Goal: Obtain resource: Download file/media

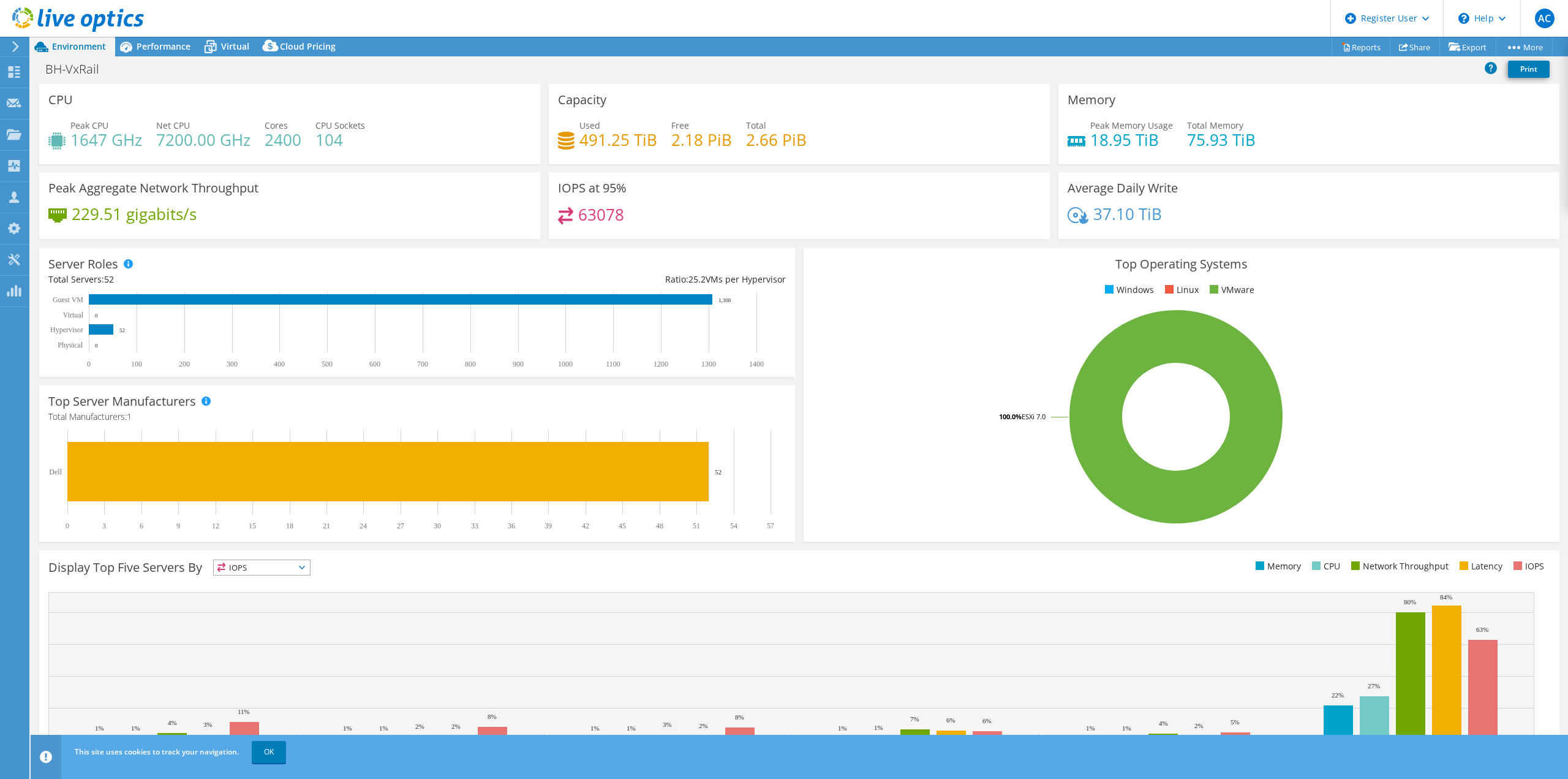
select select "USD"
drag, startPoint x: 616, startPoint y: 213, endPoint x: 576, endPoint y: 207, distance: 40.4
click at [578, 208] on h4 "63078" at bounding box center [601, 215] width 46 height 14
click at [632, 213] on div "63078" at bounding box center [799, 220] width 483 height 26
click at [169, 46] on span "Performance" at bounding box center [163, 46] width 54 height 12
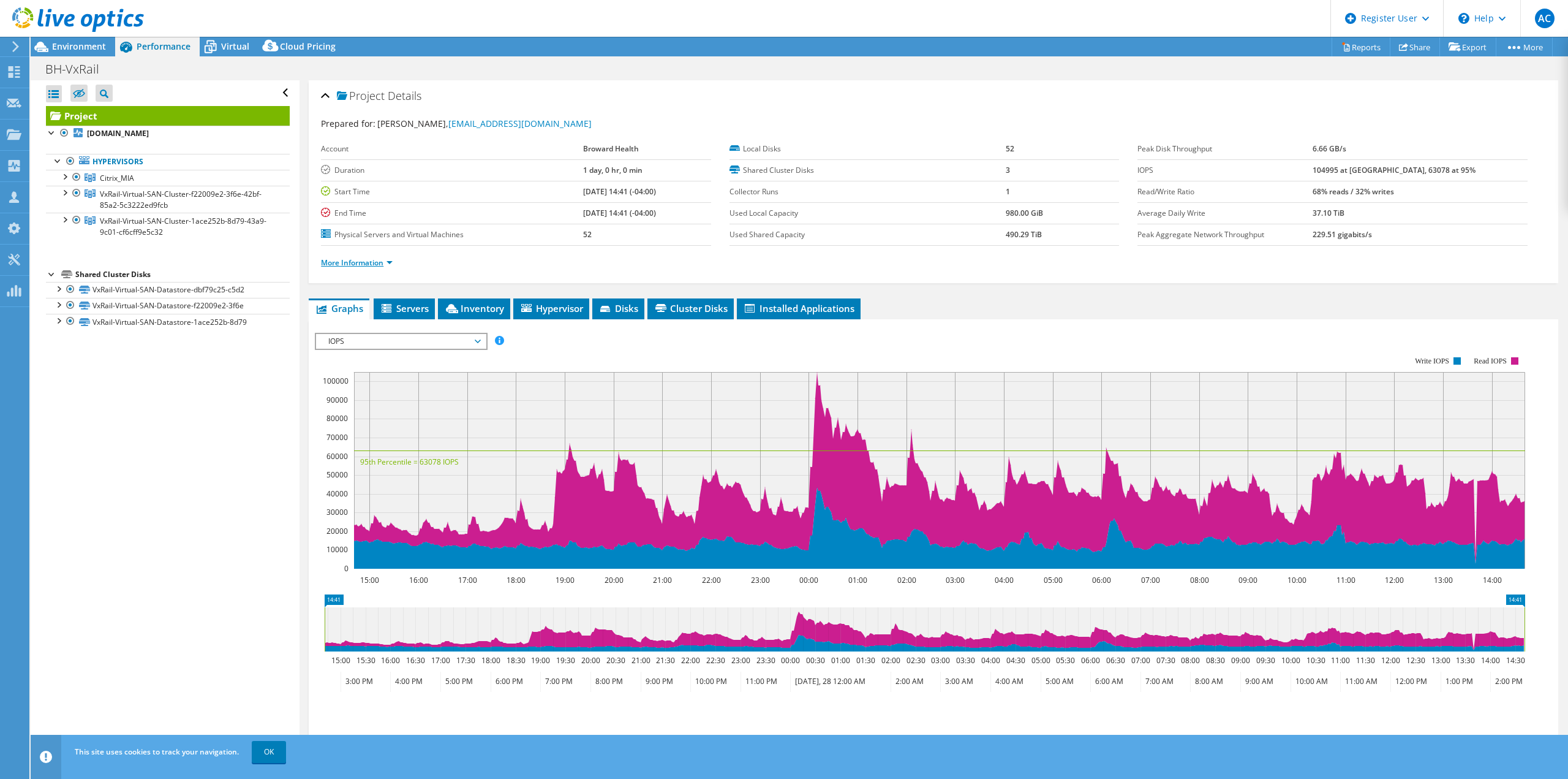
click at [381, 262] on link "More Information" at bounding box center [356, 263] width 71 height 11
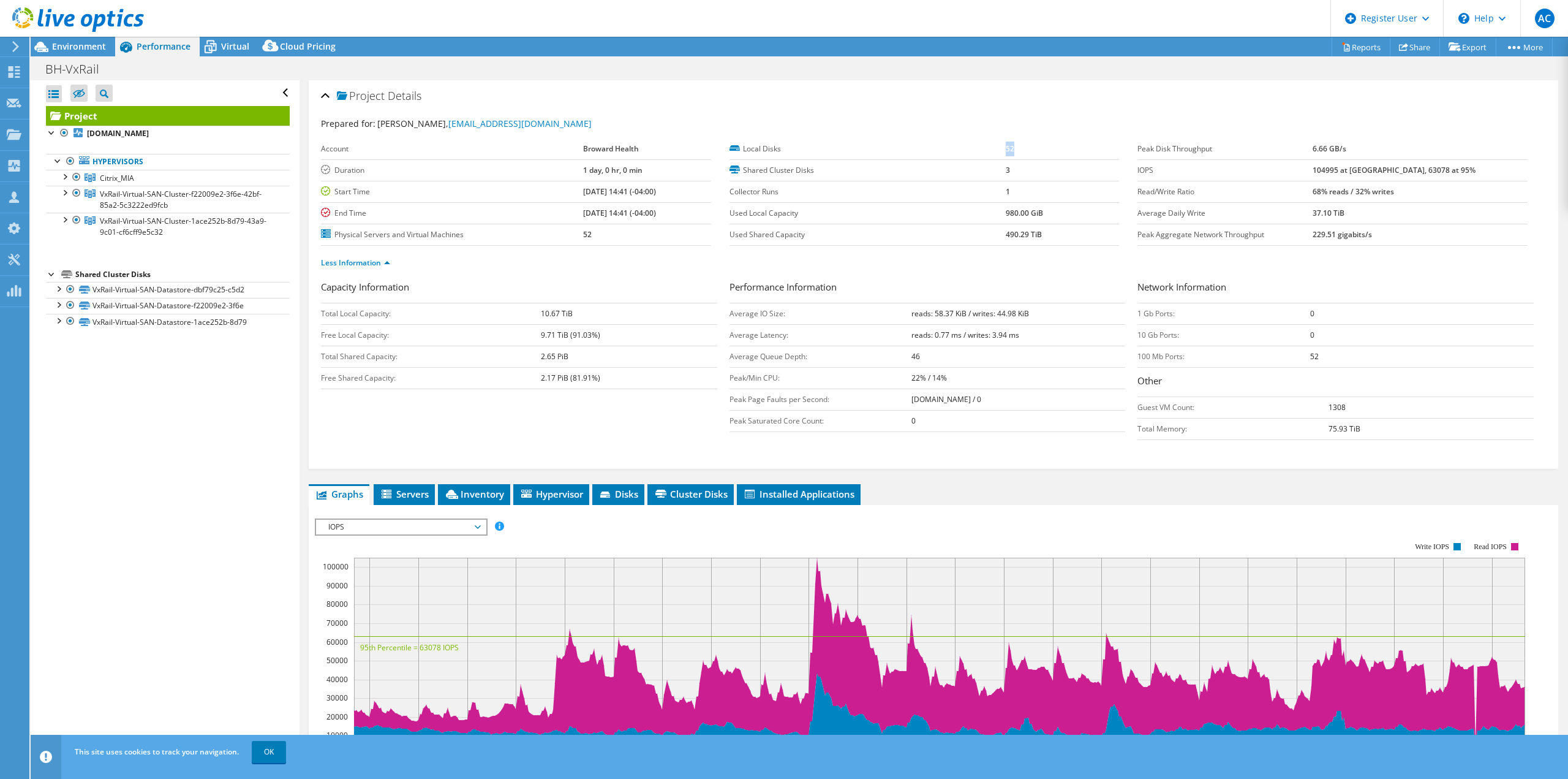
drag, startPoint x: 1010, startPoint y: 145, endPoint x: 997, endPoint y: 144, distance: 13.0
click at [997, 144] on tr "Local Disks 52" at bounding box center [925, 149] width 390 height 22
drag, startPoint x: 1005, startPoint y: 217, endPoint x: 1020, endPoint y: 239, distance: 26.6
click at [1006, 217] on td "980.00 GiB" at bounding box center [1063, 213] width 114 height 22
click at [1410, 225] on td "229.51 gigabits/s" at bounding box center [1420, 234] width 215 height 22
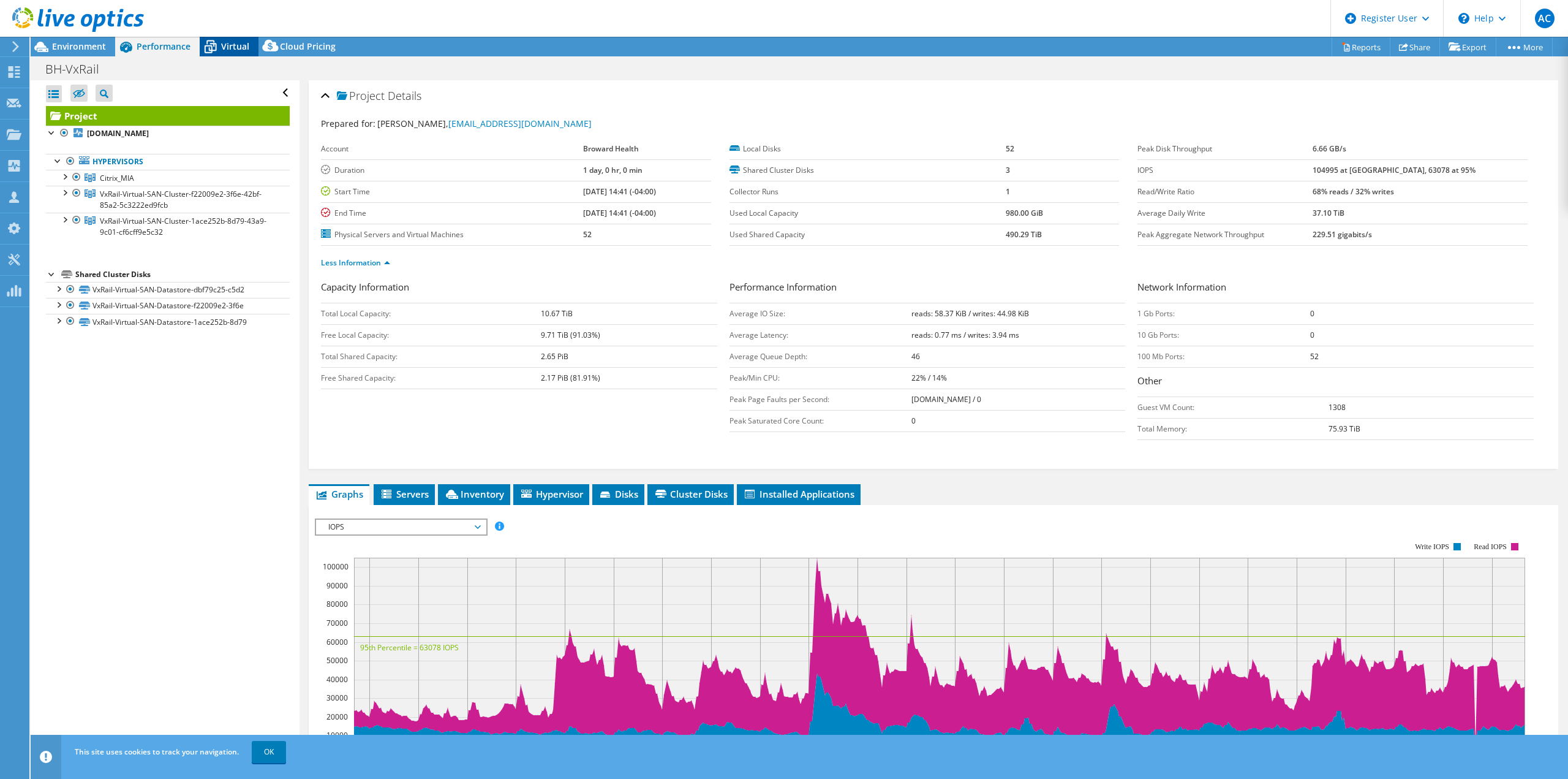
click at [233, 48] on span "Virtual" at bounding box center [235, 46] width 28 height 12
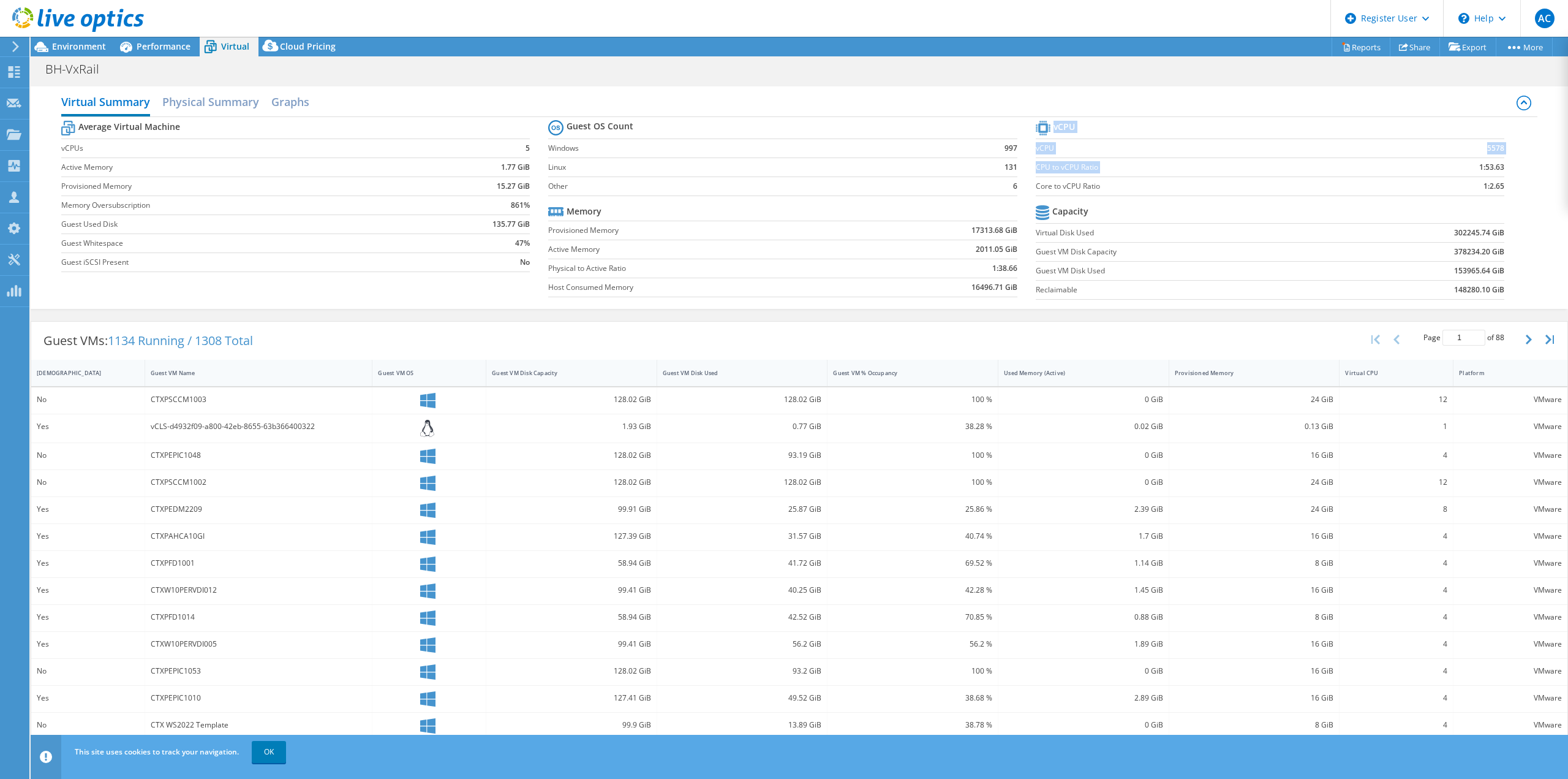
drag, startPoint x: 1500, startPoint y: 166, endPoint x: 1466, endPoint y: 164, distance: 34.1
click at [1466, 164] on section "vCPU vCPU 5578 CPU to vCPU Ratio 1:53.63 Core to vCPU Ratio 1:2.65 Capacity Vir…" at bounding box center [1279, 212] width 487 height 188
click at [1455, 166] on td "1:53.63" at bounding box center [1443, 167] width 123 height 19
click at [175, 46] on span "Performance" at bounding box center [163, 46] width 54 height 12
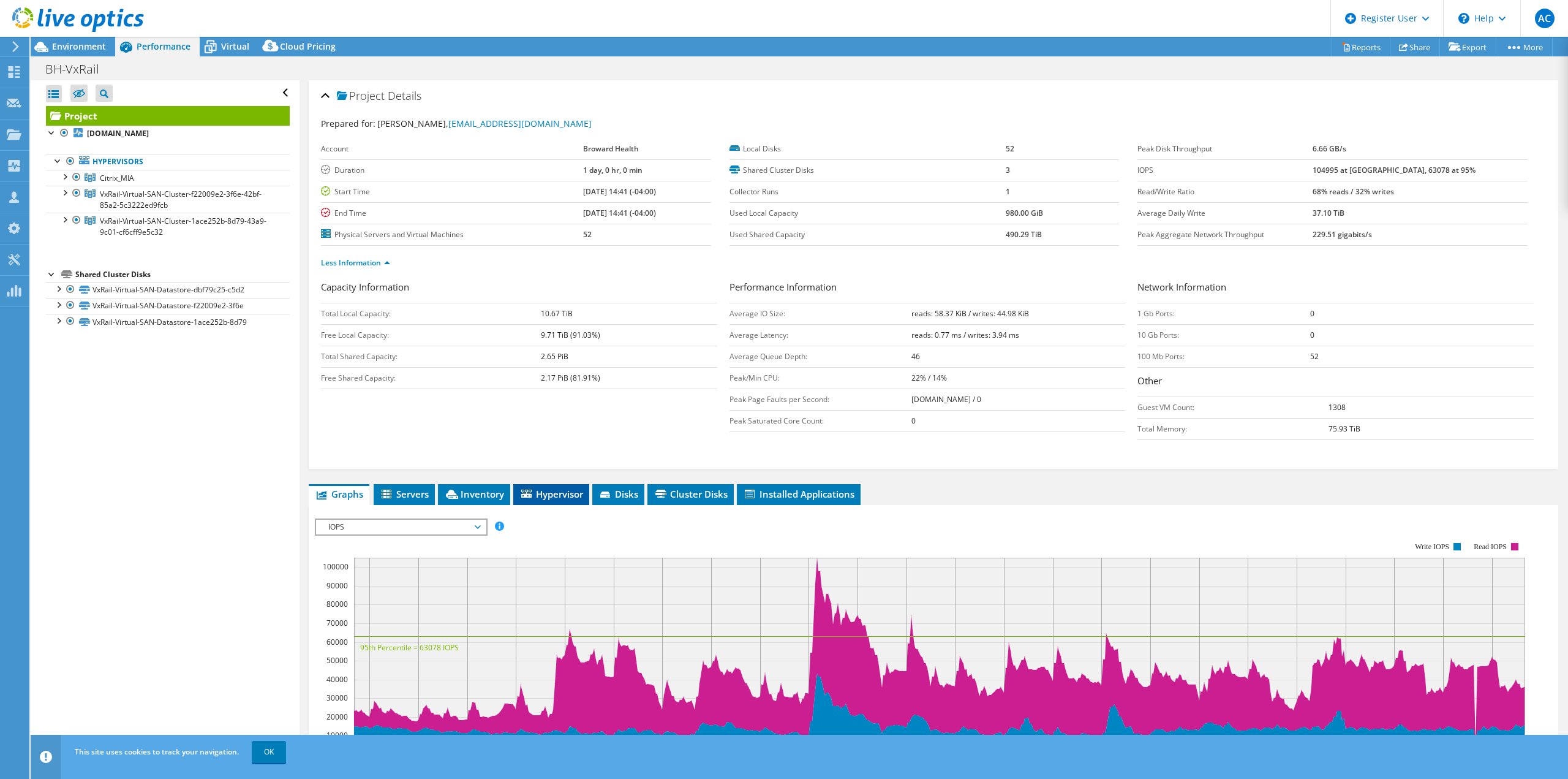
click at [569, 490] on span "Hypervisor" at bounding box center [551, 494] width 64 height 12
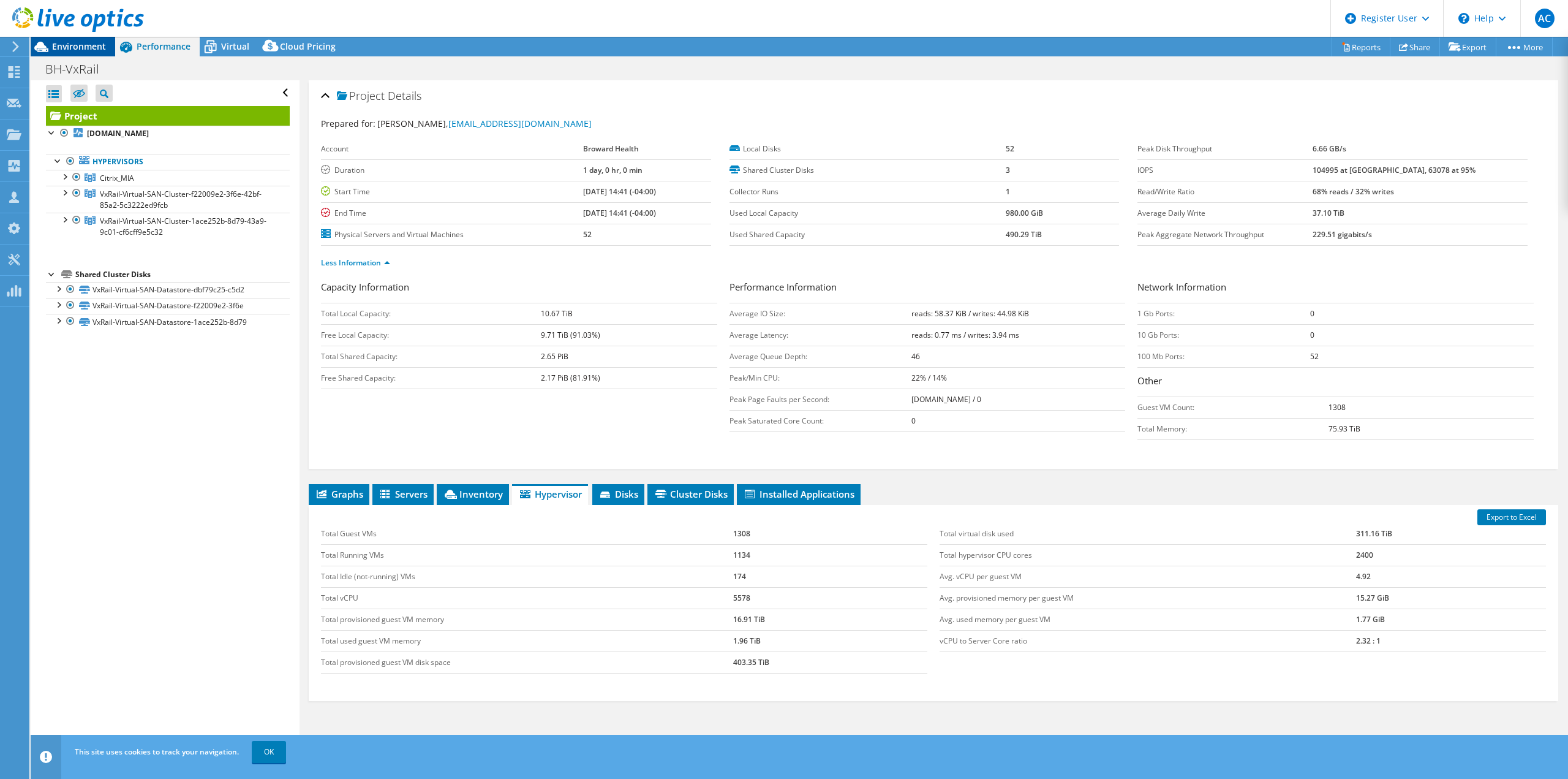
click at [81, 53] on div "Environment" at bounding box center [73, 47] width 84 height 20
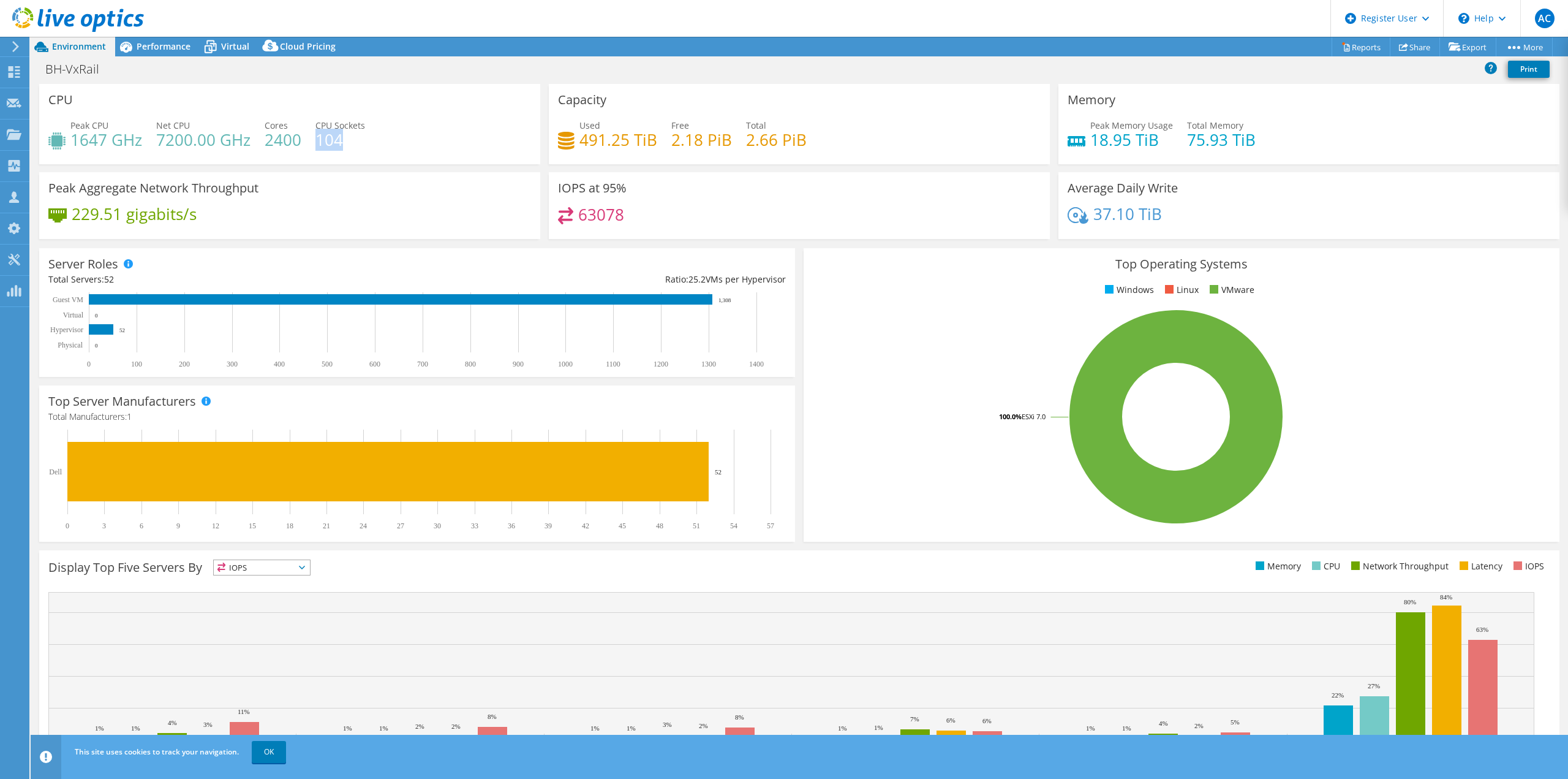
drag, startPoint x: 345, startPoint y: 142, endPoint x: 317, endPoint y: 141, distance: 28.0
click at [317, 141] on h4 "104" at bounding box center [340, 140] width 50 height 14
click at [431, 140] on div "Peak CPU 1647 GHz Net CPU 7200.00 GHz Cores 2400 CPU Sockets 104" at bounding box center [290, 138] width 483 height 40
click at [163, 43] on span "Performance" at bounding box center [163, 46] width 54 height 12
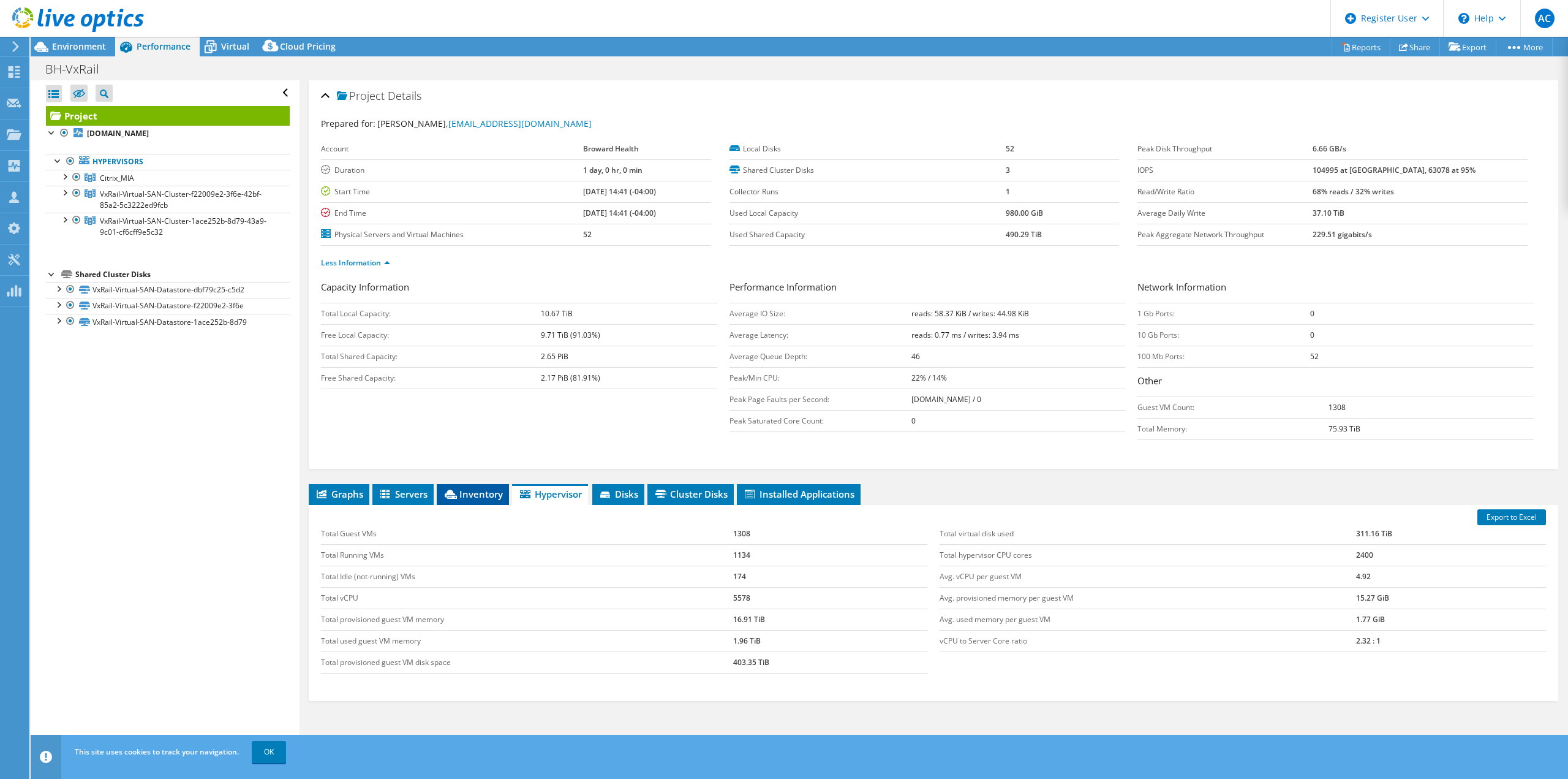
click at [477, 489] on span "Inventory" at bounding box center [473, 494] width 60 height 12
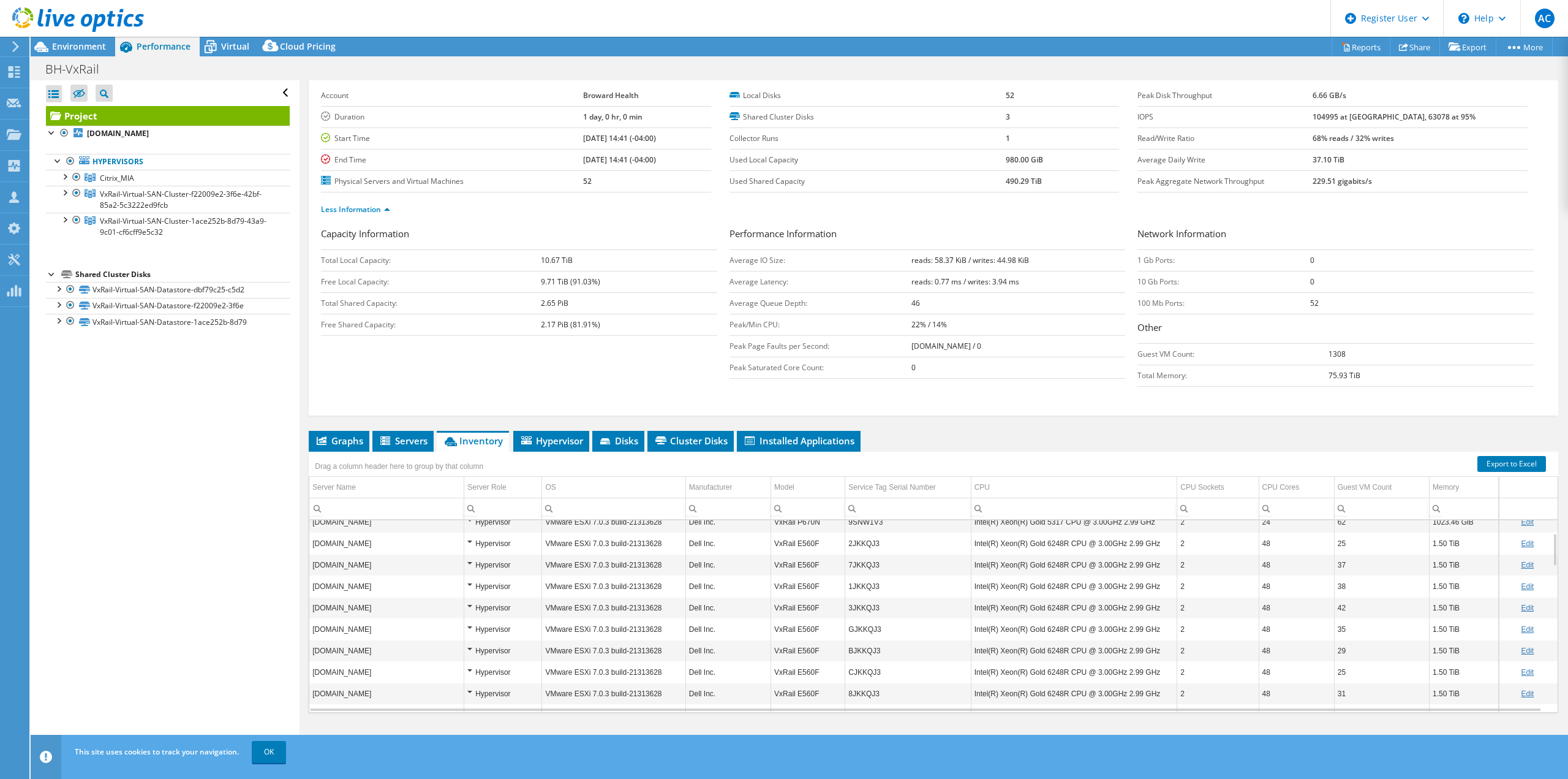
scroll to position [147, 0]
click at [395, 435] on span "Servers" at bounding box center [403, 441] width 49 height 12
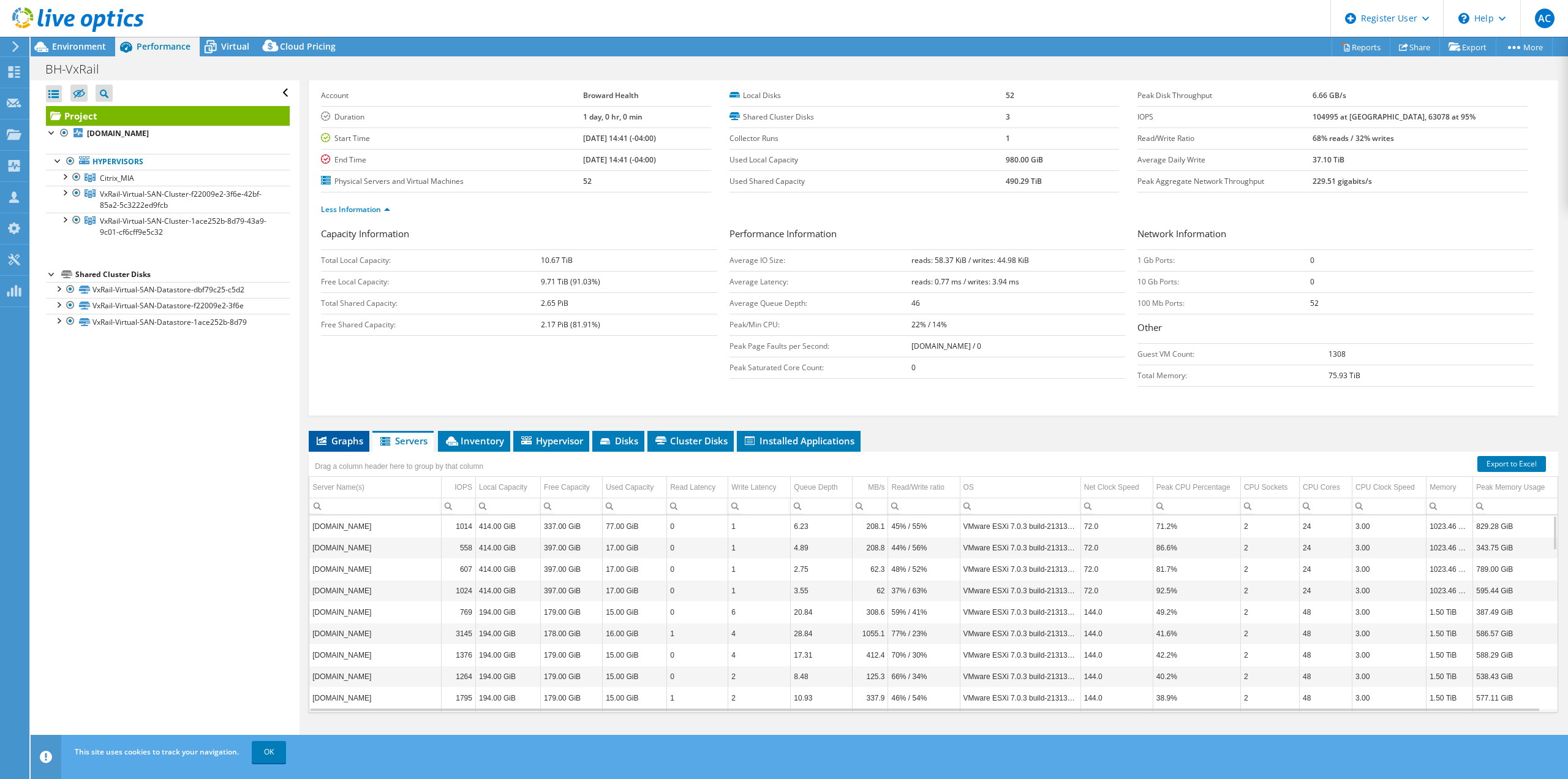
click at [334, 435] on span "Graphs" at bounding box center [339, 441] width 48 height 12
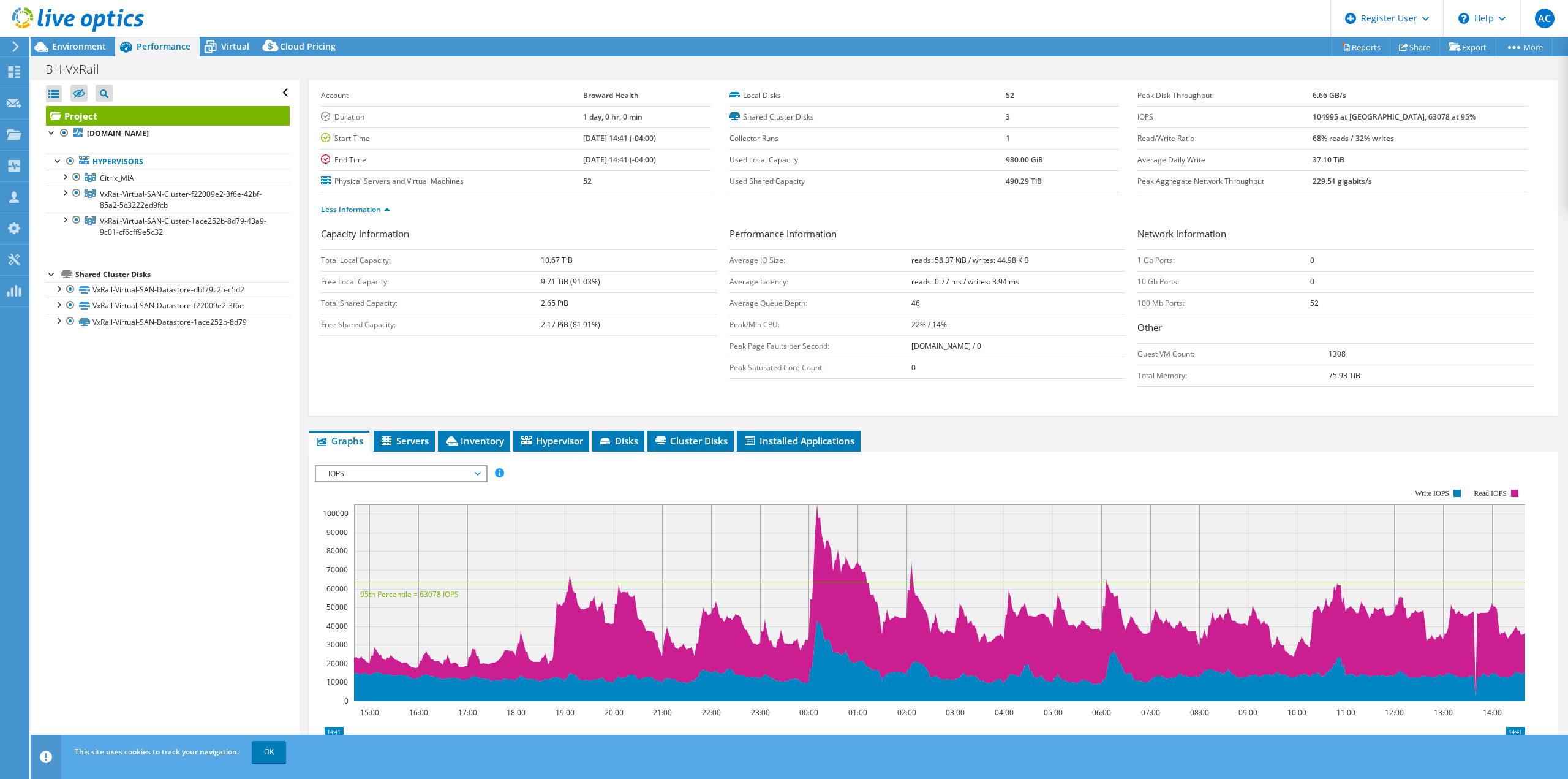
click at [475, 466] on span "IOPS" at bounding box center [401, 474] width 158 height 15
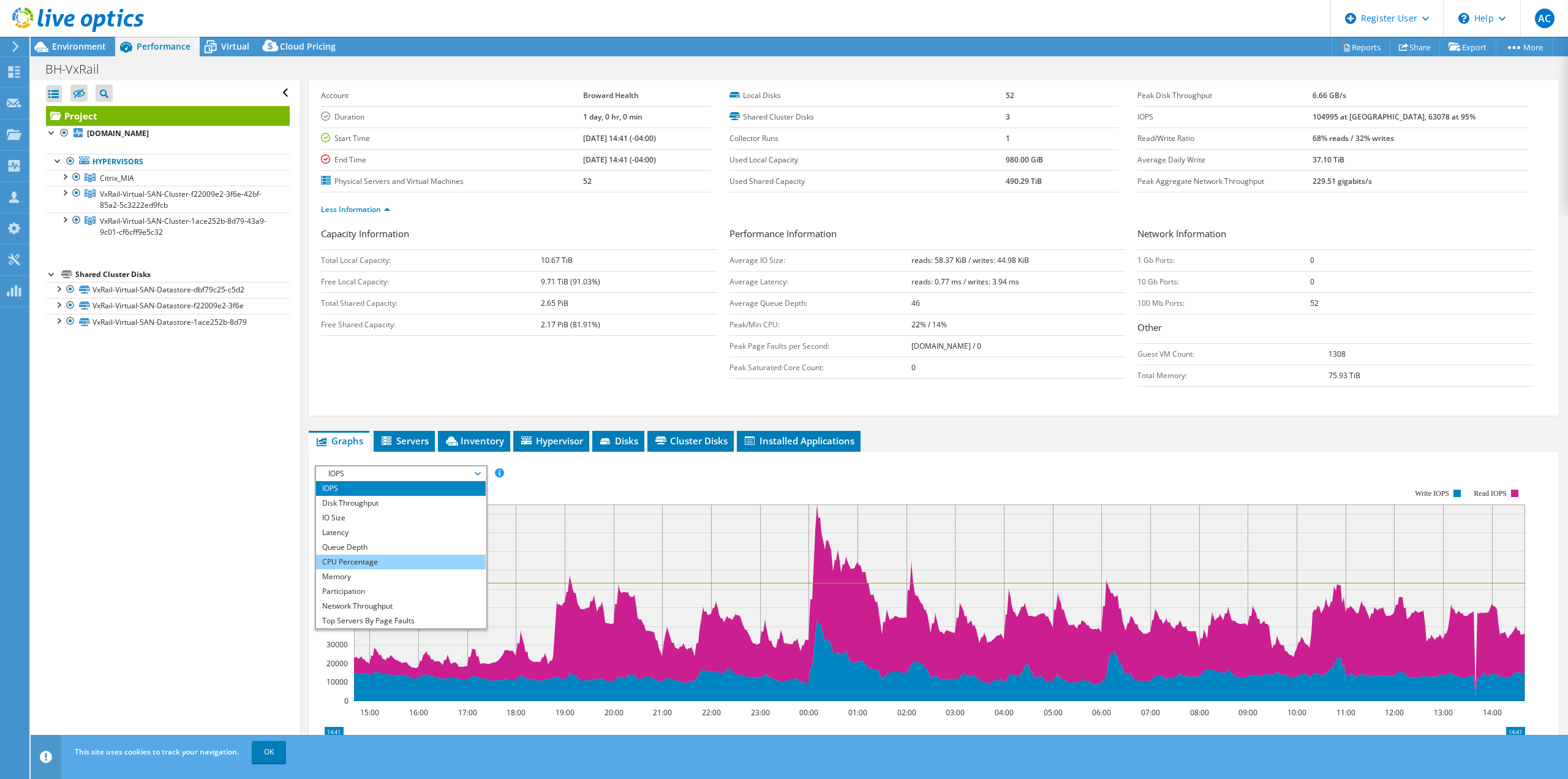
click at [405, 559] on li "CPU Percentage" at bounding box center [400, 562] width 169 height 15
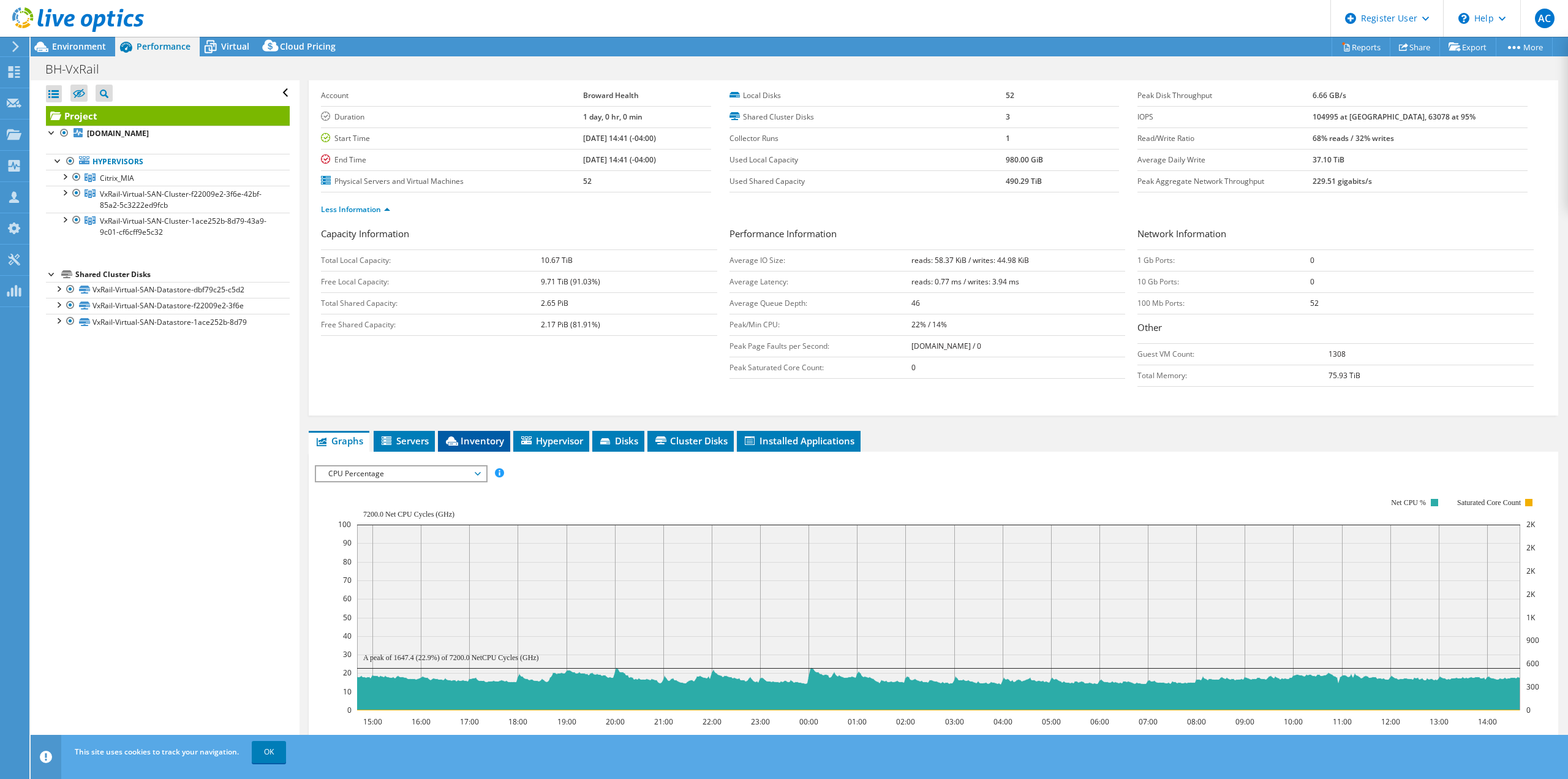
click at [472, 441] on span "Inventory" at bounding box center [474, 441] width 60 height 12
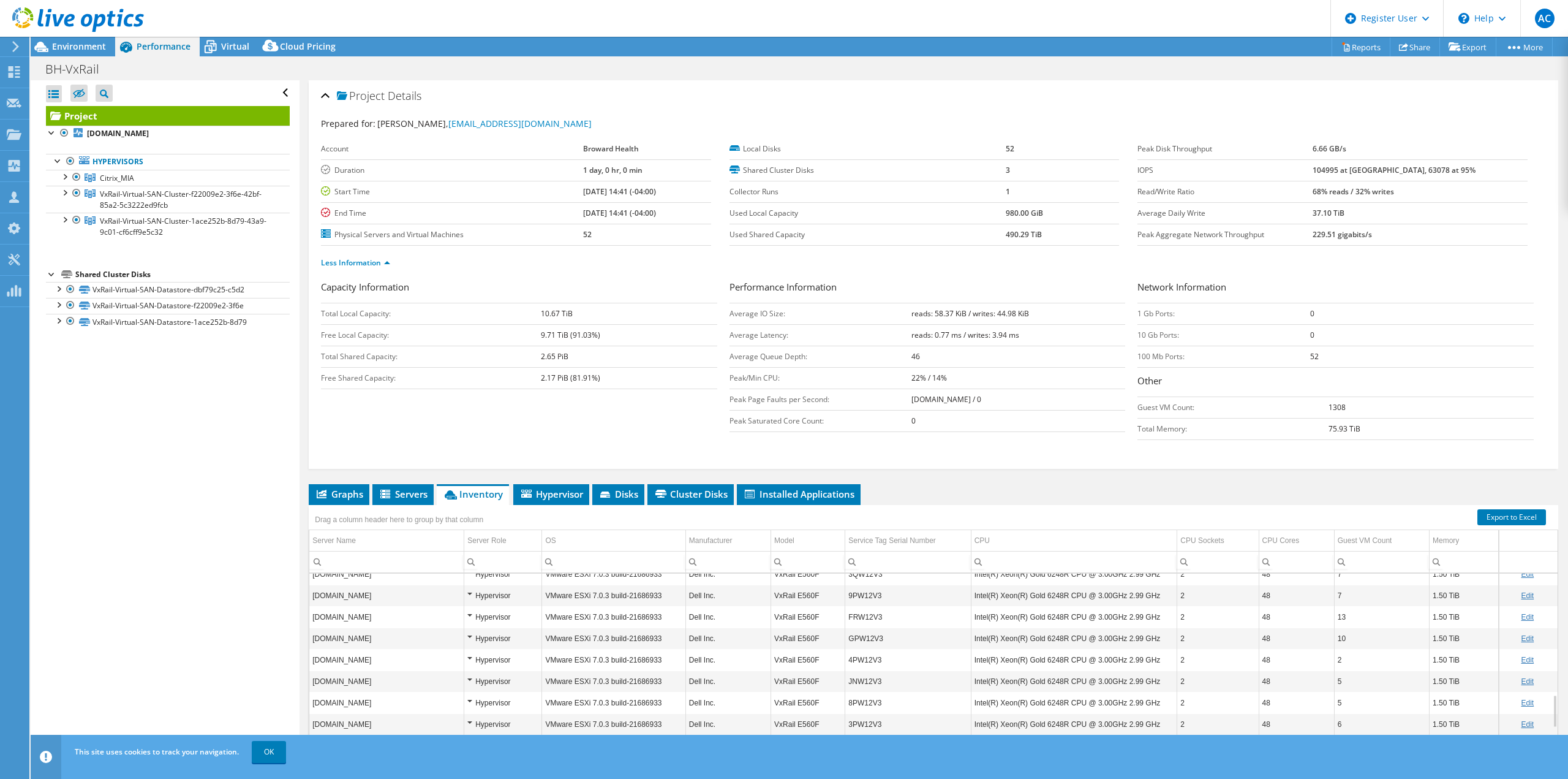
scroll to position [623, 0]
click at [376, 554] on input "Column Server Name, Filter cell" at bounding box center [386, 562] width 155 height 16
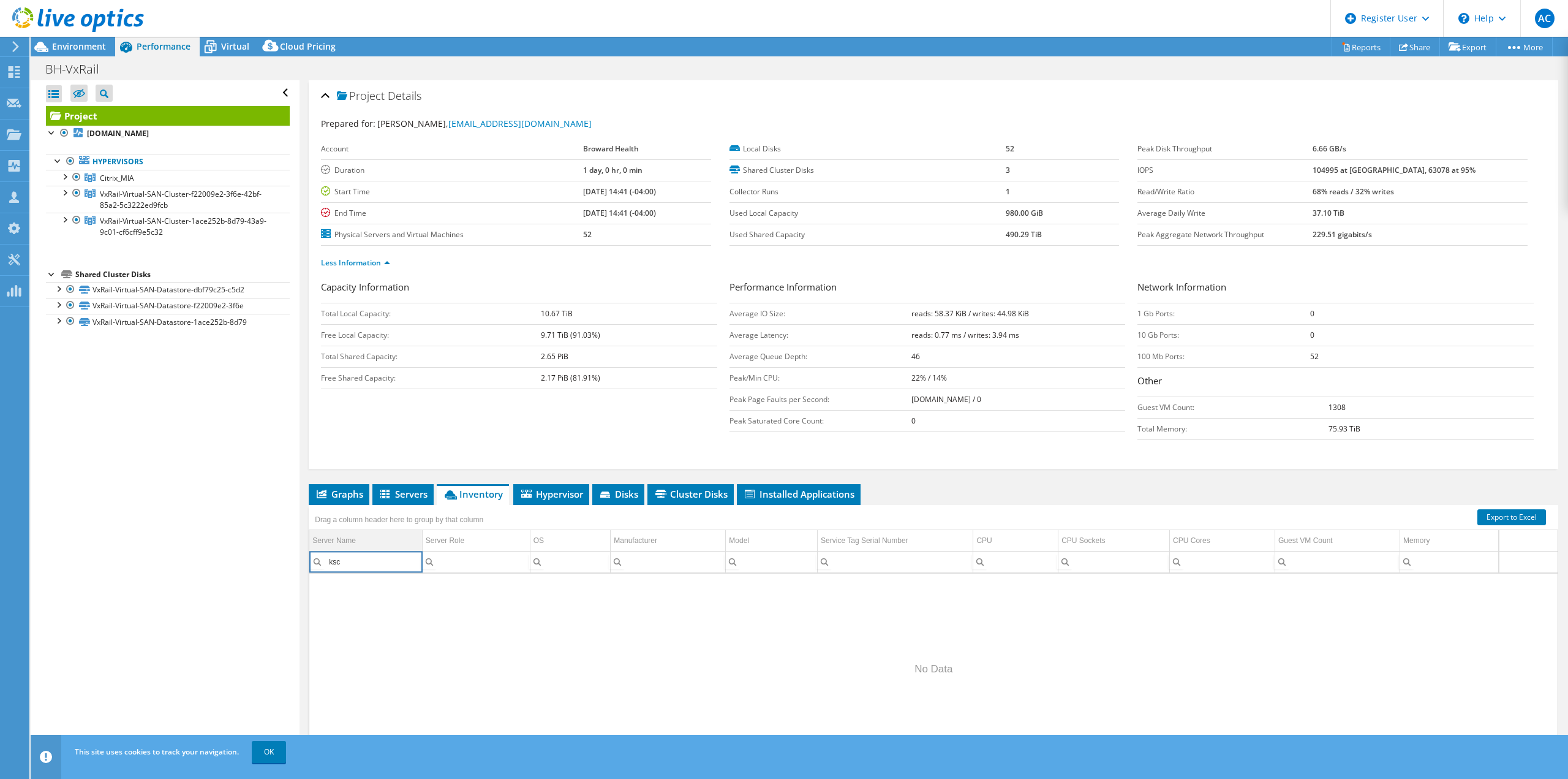
scroll to position [0, 0]
type input "k"
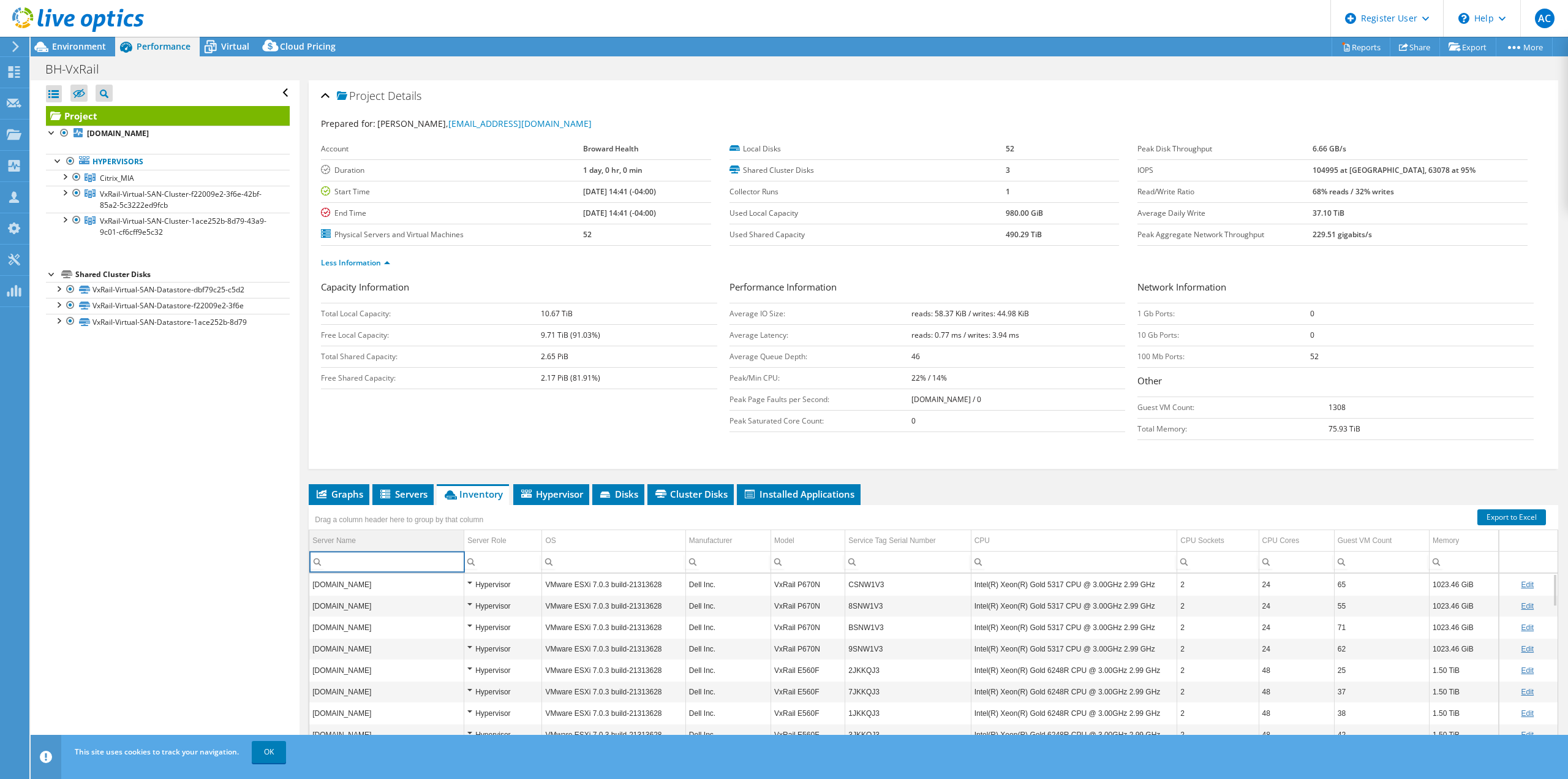
type input "o"
type input "isc"
click at [1290, 575] on td "48" at bounding box center [1296, 584] width 76 height 22
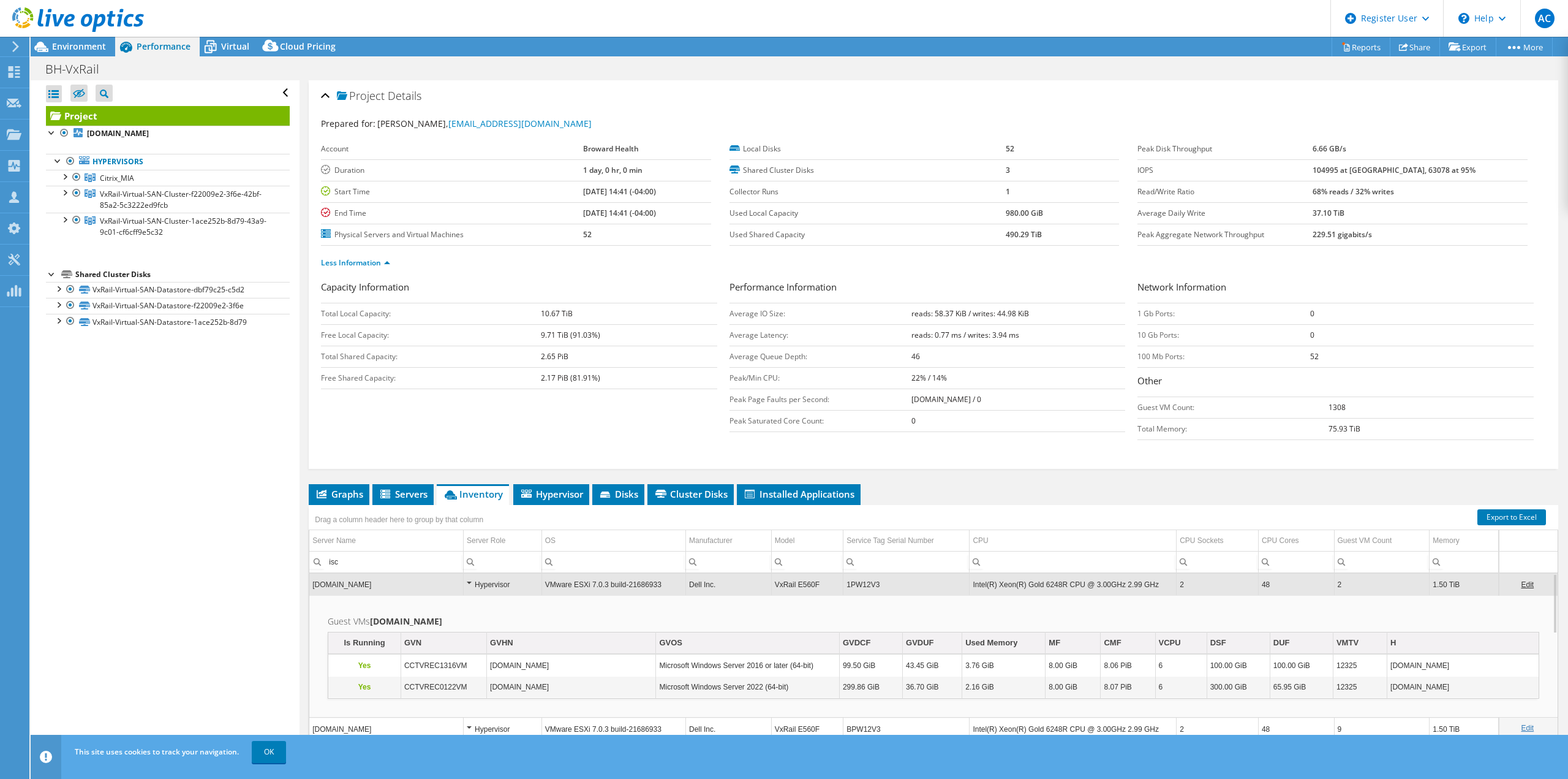
click at [1294, 582] on td "48" at bounding box center [1296, 584] width 76 height 22
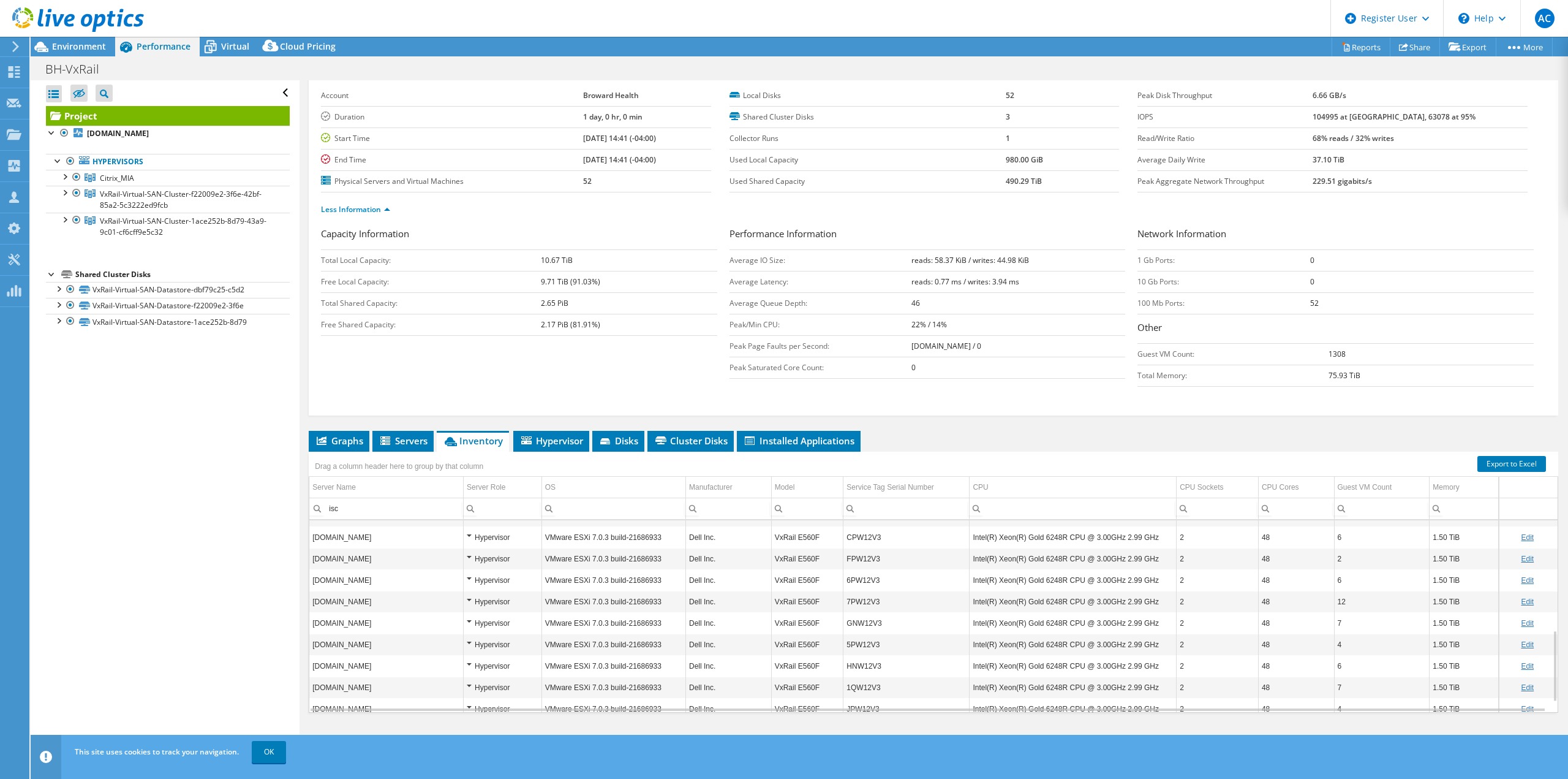
scroll to position [322, 0]
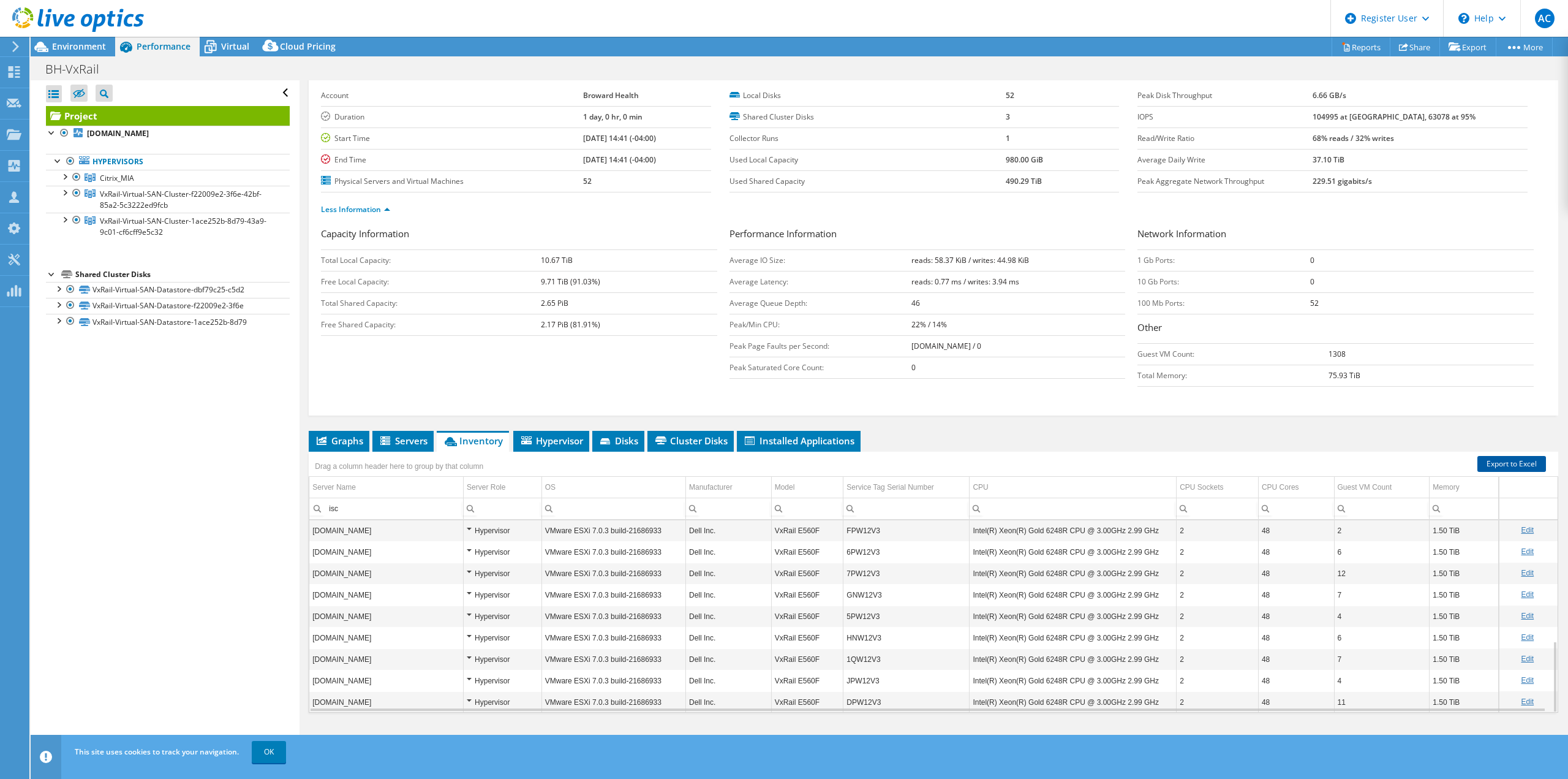
click at [1493, 456] on link "Export to Excel" at bounding box center [1512, 464] width 69 height 16
click at [1160, 14] on header "AC Dell User [PERSON_NAME] [EMAIL_ADDRESS][PERSON_NAME][DOMAIN_NAME] Dell My Pr…" at bounding box center [784, 18] width 1568 height 37
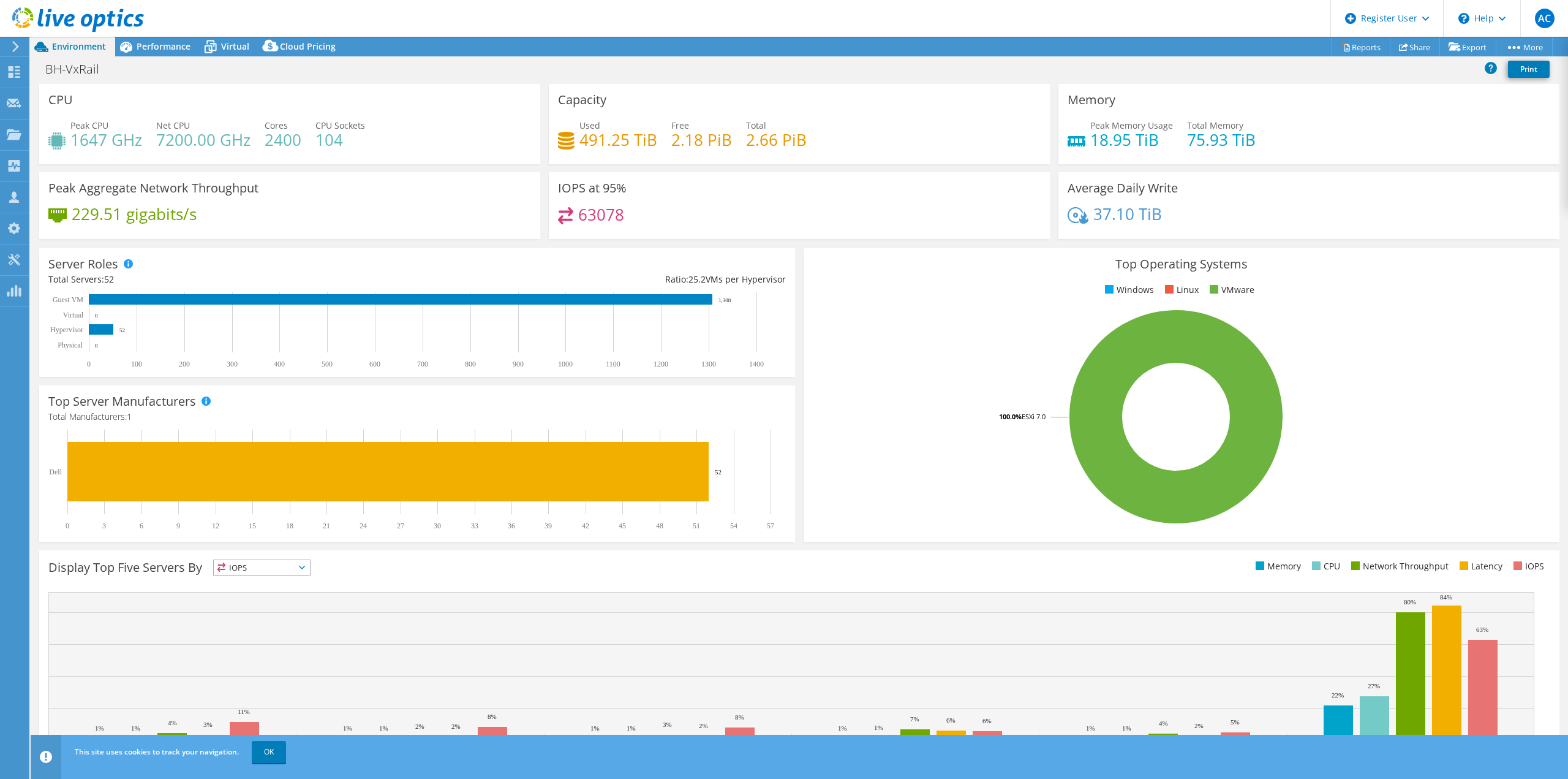
select select "USD"
